Goal: Find specific page/section: Find specific page/section

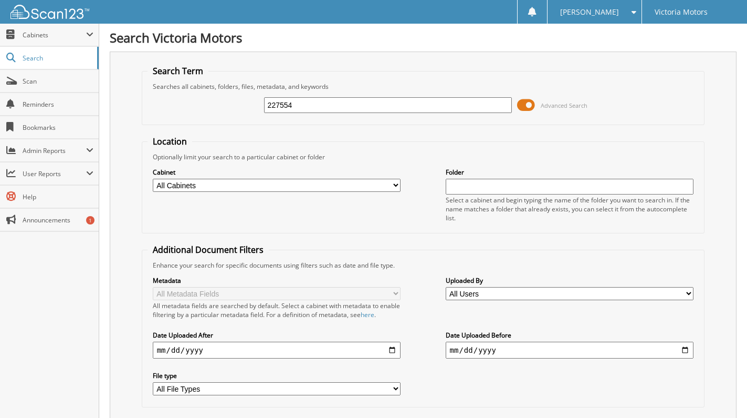
type input "227554"
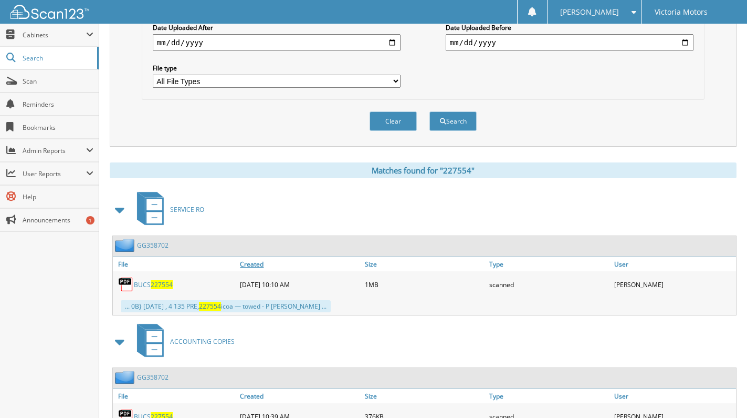
scroll to position [351, 0]
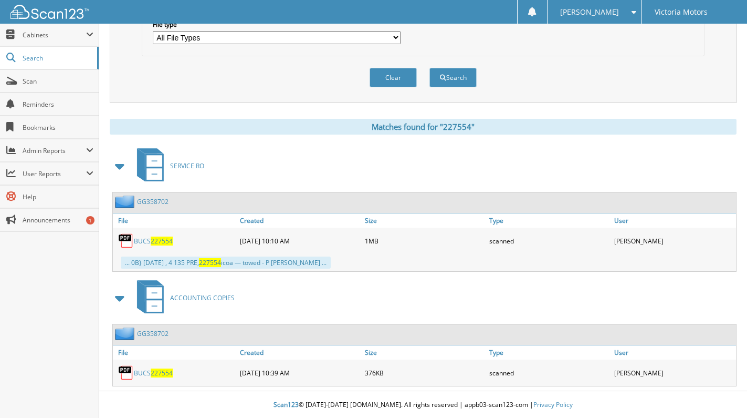
click at [143, 239] on link "BUCS 227554" at bounding box center [153, 240] width 39 height 9
